Goal: Task Accomplishment & Management: Manage account settings

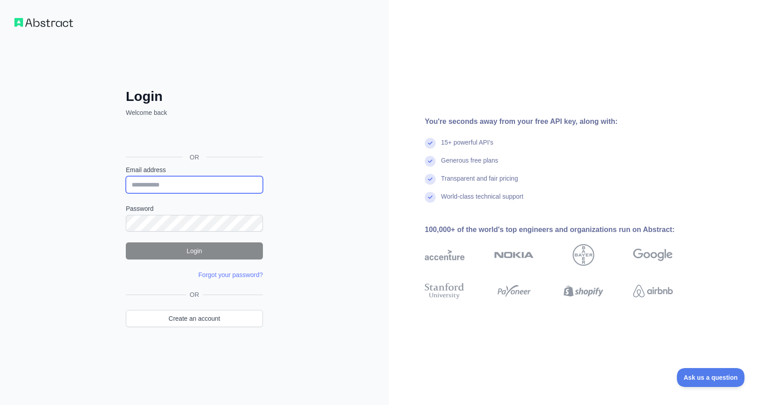
type input "**********"
click at [206, 251] on button "Login" at bounding box center [194, 251] width 137 height 17
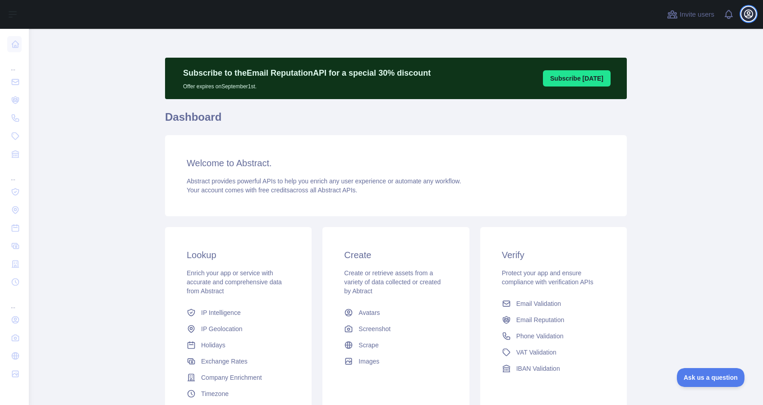
click at [745, 14] on icon "button" at bounding box center [748, 14] width 11 height 11
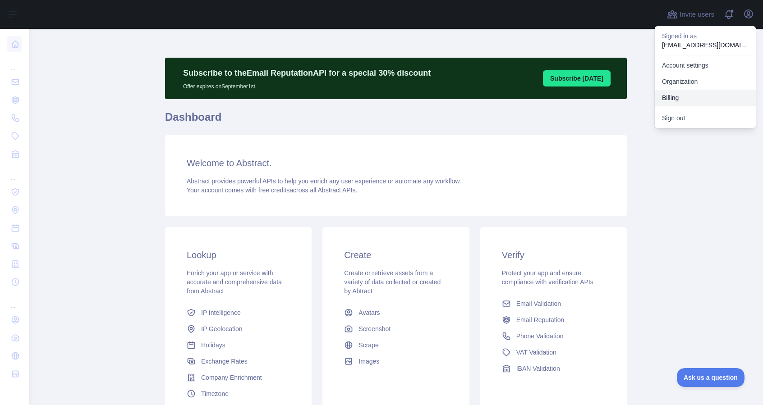
click at [669, 97] on button "Billing" at bounding box center [705, 98] width 101 height 16
